Goal: Transaction & Acquisition: Purchase product/service

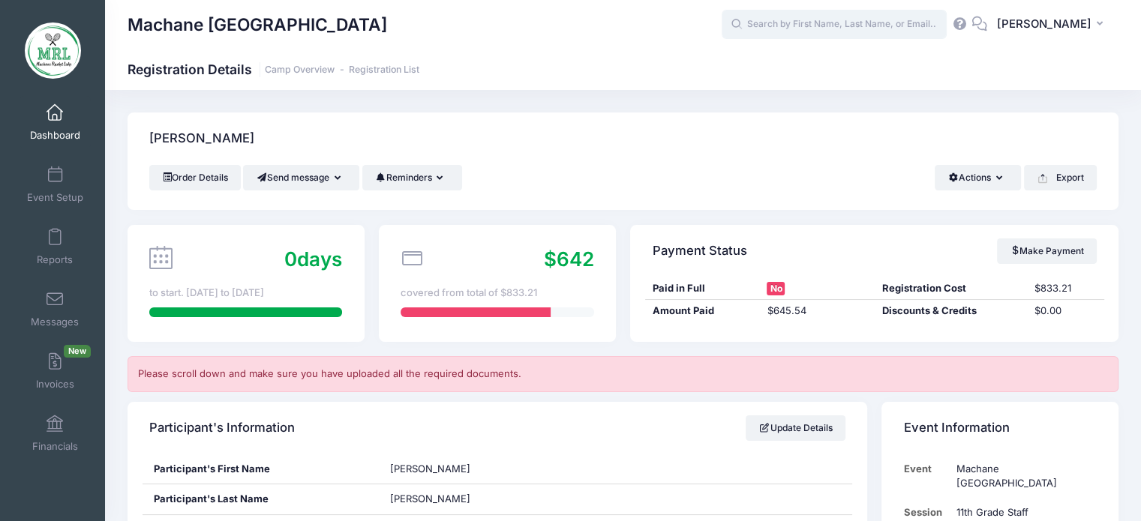
click at [852, 31] on input "text" at bounding box center [833, 25] width 225 height 30
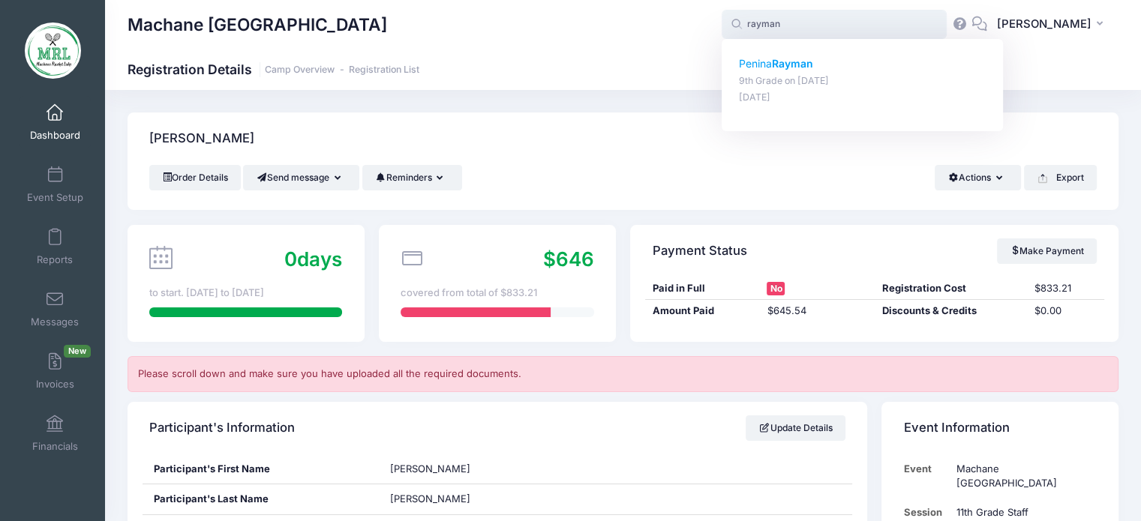
click at [811, 59] on strong "Rayman" at bounding box center [792, 63] width 41 height 13
type input "[PERSON_NAME] (9th Grade, [DATE])"
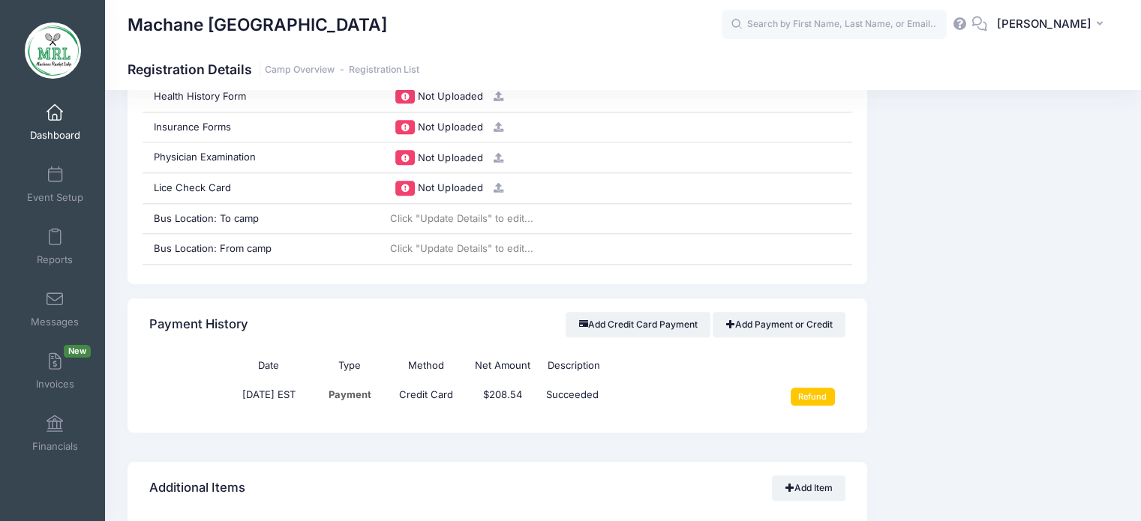
scroll to position [1674, 0]
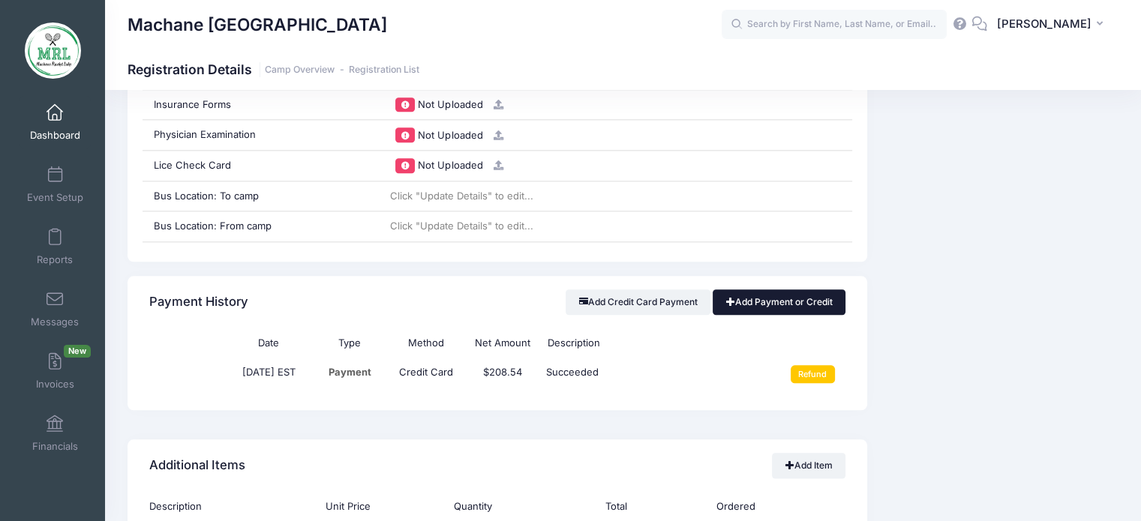
click at [814, 294] on link "Add Payment or Credit" at bounding box center [778, 301] width 133 height 25
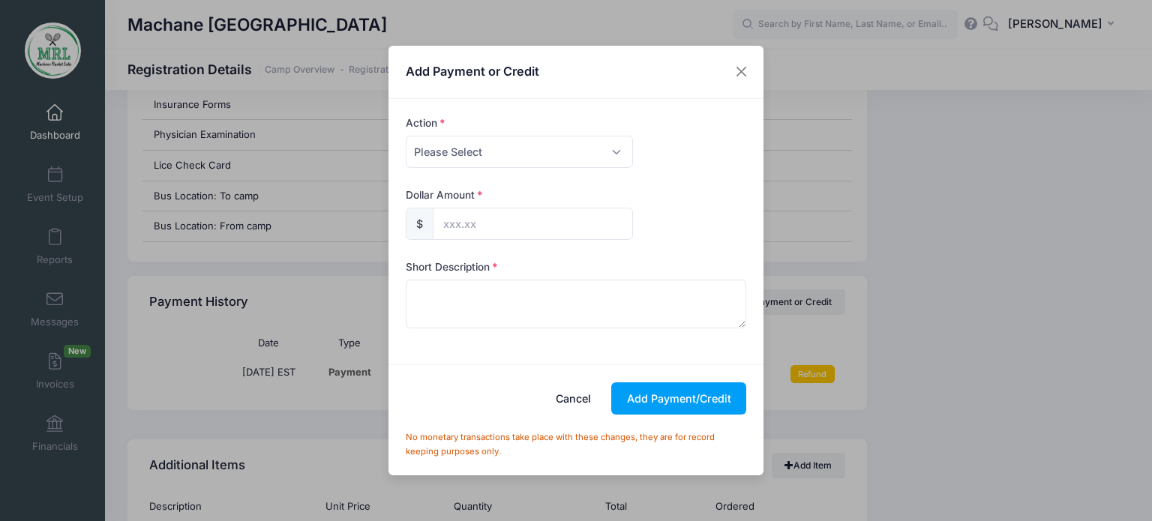
click at [570, 403] on button "Cancel" at bounding box center [574, 398] width 66 height 32
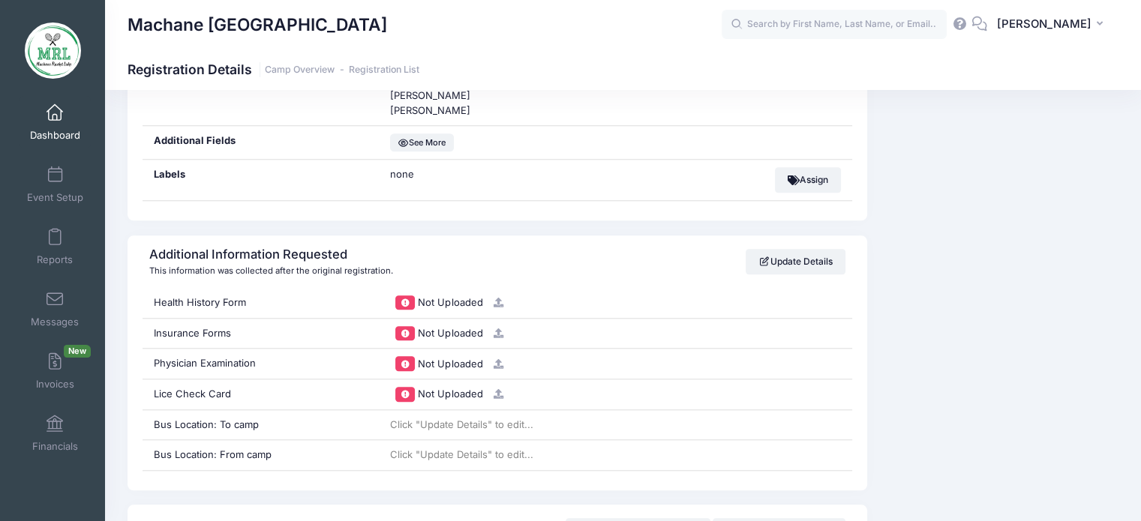
scroll to position [1509, 0]
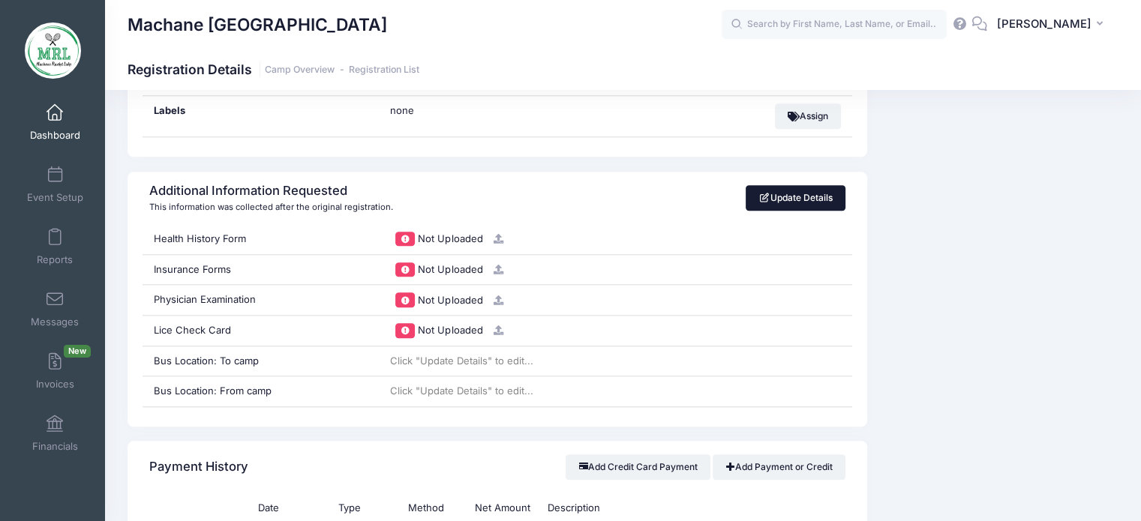
click at [808, 193] on link "Update Details" at bounding box center [795, 197] width 100 height 25
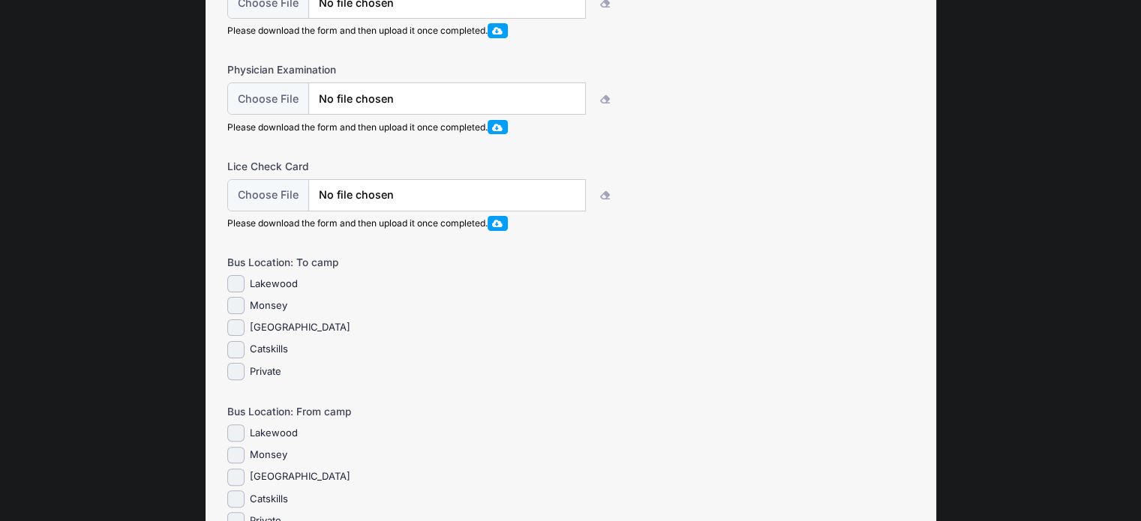
scroll to position [354, 0]
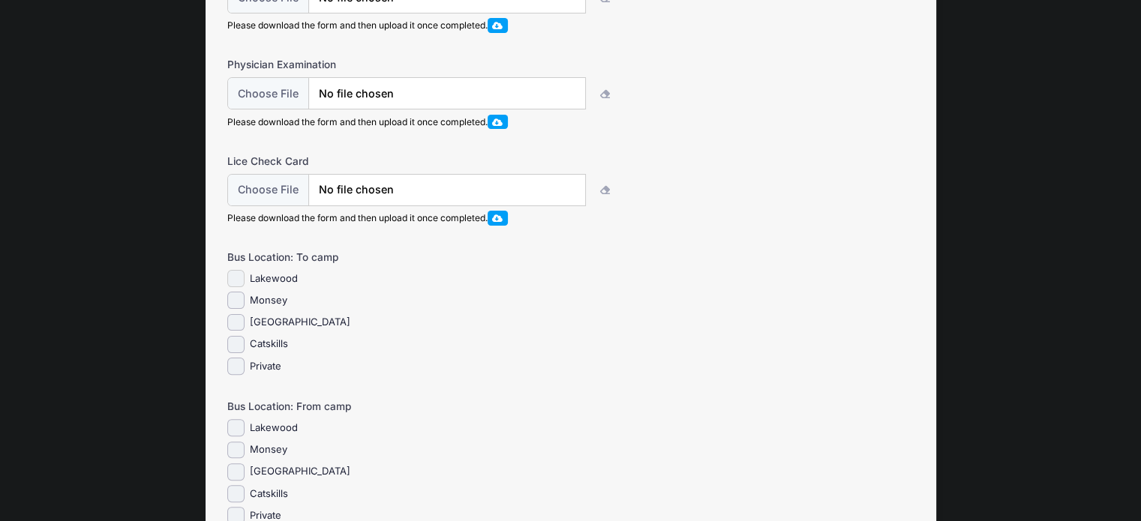
click at [236, 287] on input "Lakewood" at bounding box center [235, 278] width 17 height 17
checkbox input "true"
click at [231, 436] on input "Lakewood" at bounding box center [235, 427] width 17 height 17
checkbox input "true"
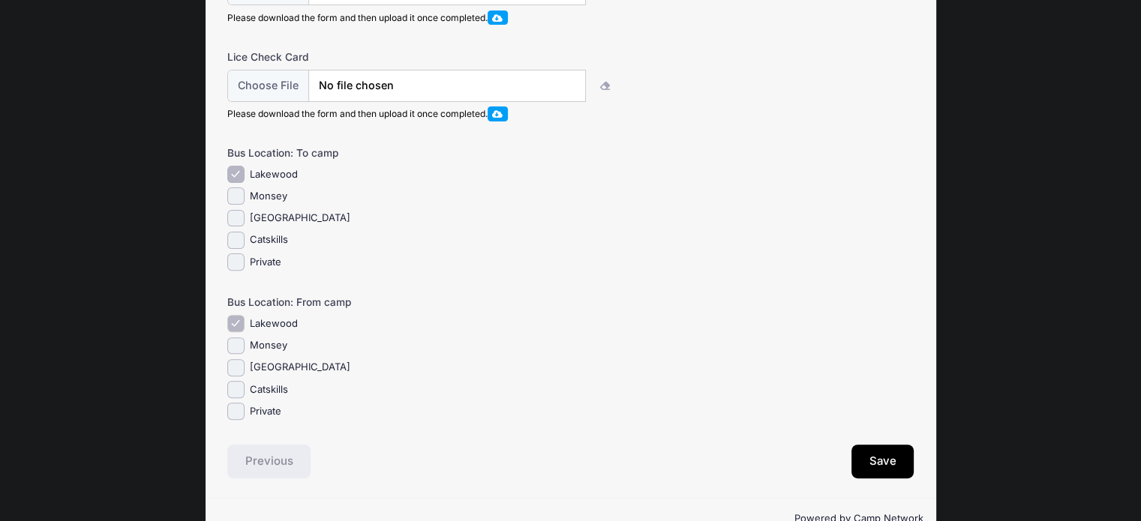
scroll to position [457, 0]
click at [883, 467] on button "Save" at bounding box center [882, 463] width 63 height 34
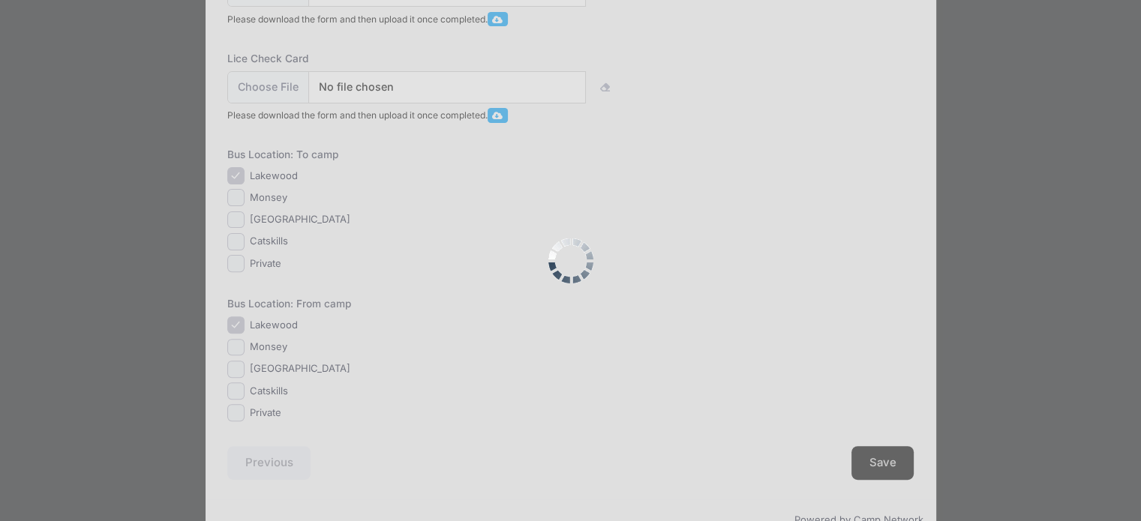
scroll to position [0, 0]
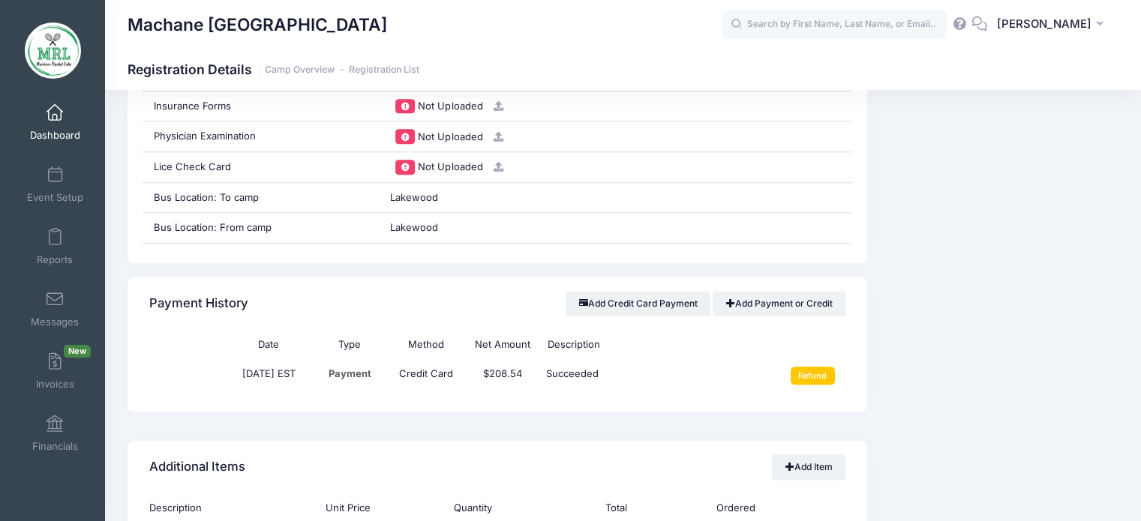
scroll to position [1676, 0]
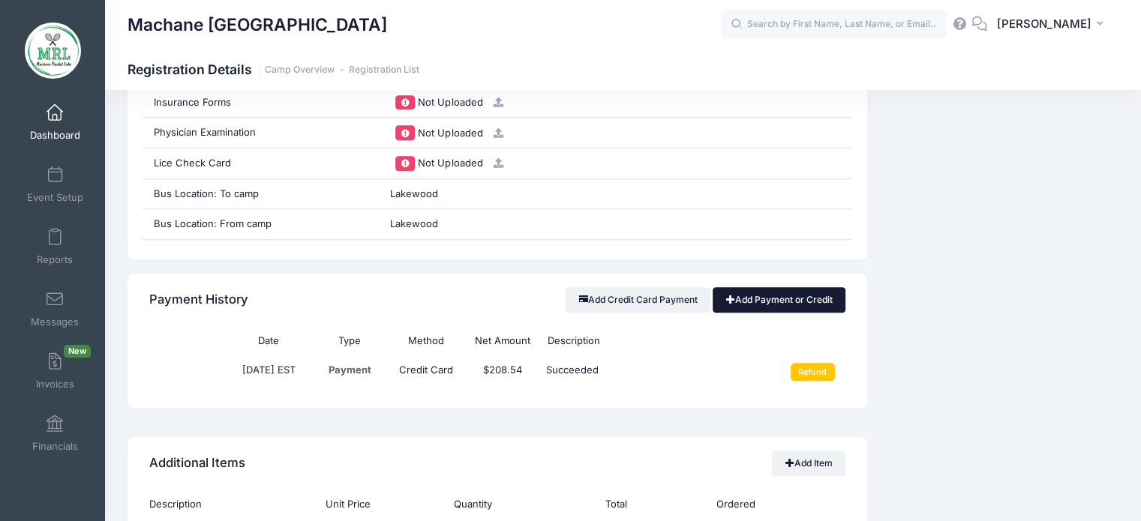
click at [811, 298] on link "Add Payment or Credit" at bounding box center [778, 299] width 133 height 25
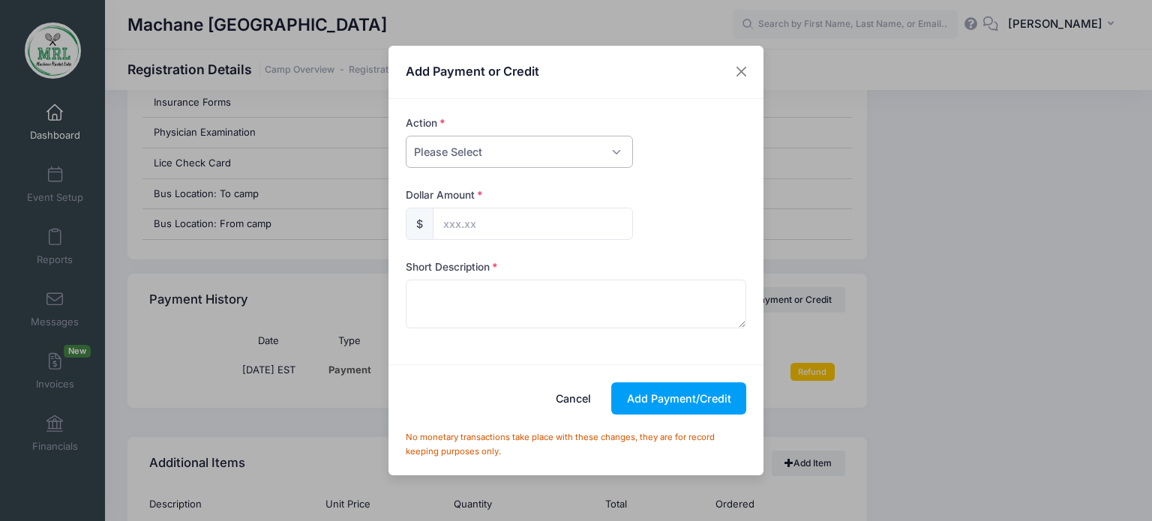
click at [616, 152] on select "Please Select Payment Credit Refund (Offline)" at bounding box center [519, 152] width 227 height 32
click at [849, 182] on div "Add Payment or Credit Action Please Select Payment Credit Refund (Offline) Paym…" at bounding box center [576, 260] width 1152 height 521
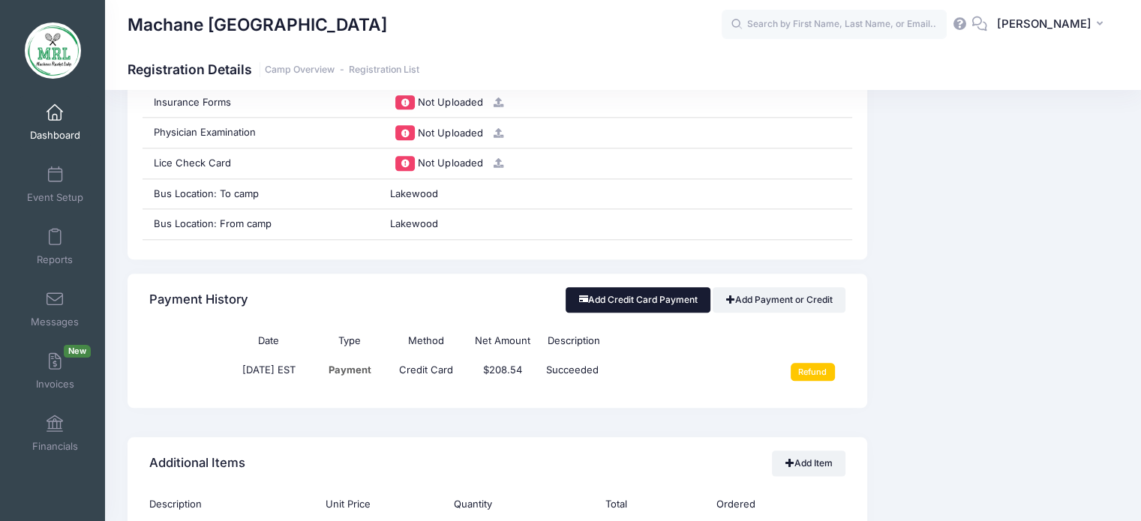
click at [615, 298] on button "Add Credit Card Payment" at bounding box center [637, 299] width 145 height 25
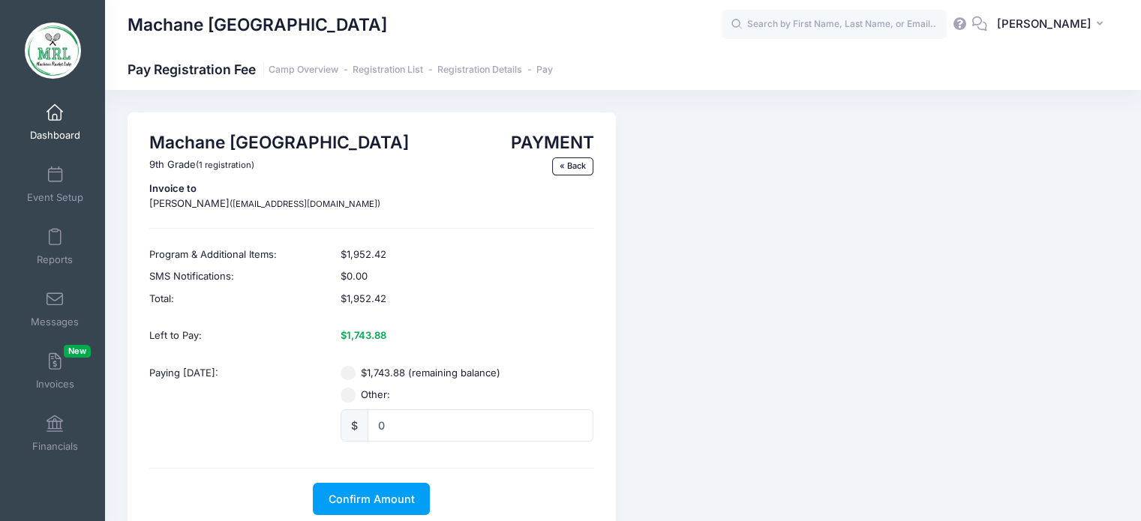
click at [349, 373] on input "$1,743.88 (remaining balance)" at bounding box center [347, 373] width 15 height 15
radio input "true"
click at [373, 497] on span "Confirm Amount" at bounding box center [371, 499] width 86 height 13
click at [373, 497] on button "Pay with Card" at bounding box center [371, 499] width 103 height 32
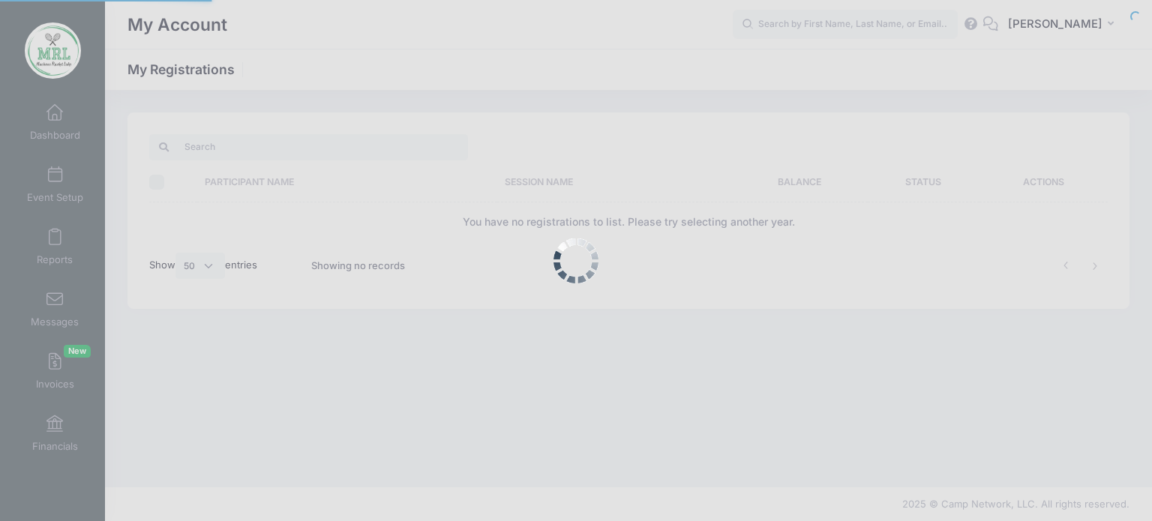
select select "50"
